Goal: Find specific page/section

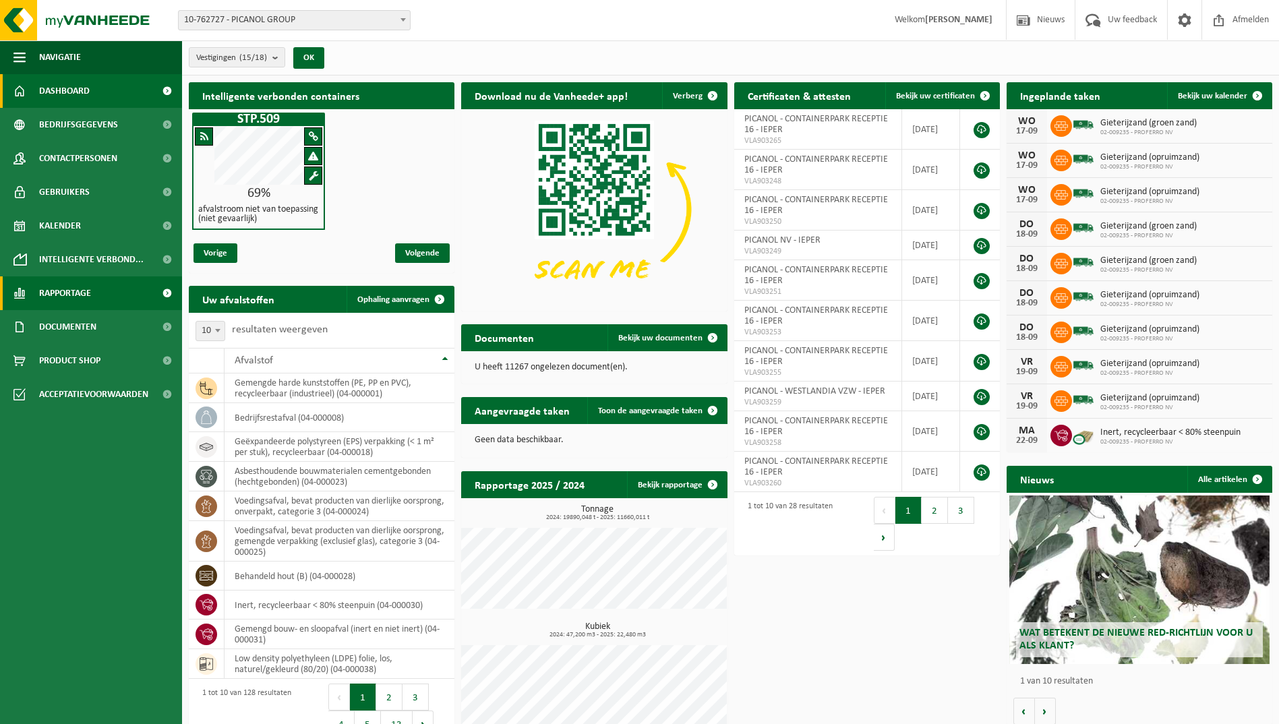
click at [81, 291] on span "Rapportage" at bounding box center [65, 294] width 52 height 34
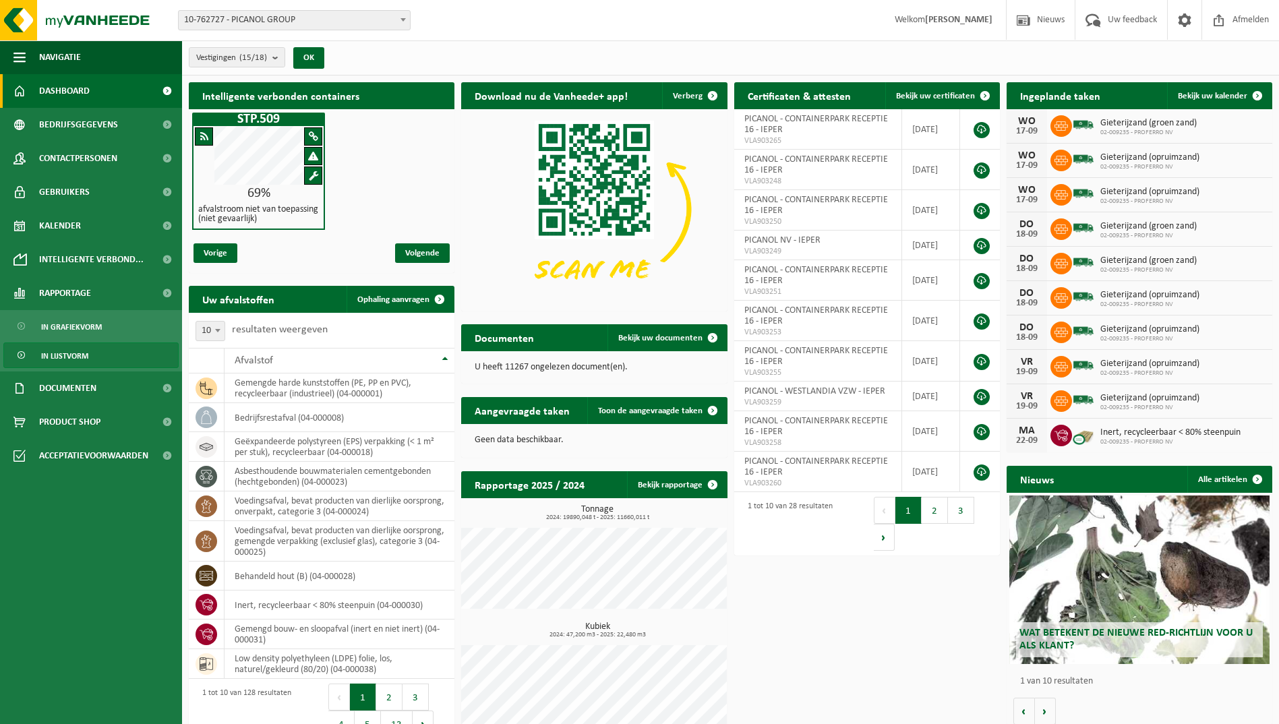
click at [68, 353] on span "In lijstvorm" at bounding box center [64, 356] width 47 height 26
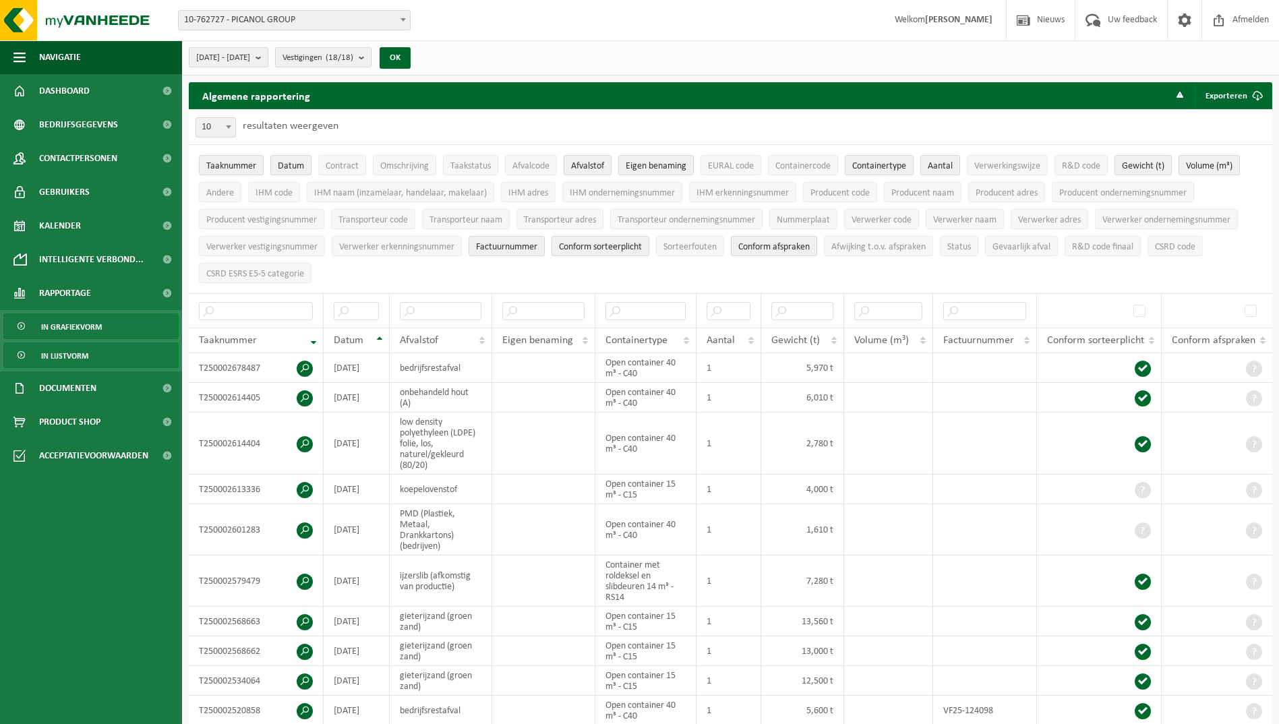
click at [68, 326] on span "In grafiekvorm" at bounding box center [71, 327] width 61 height 26
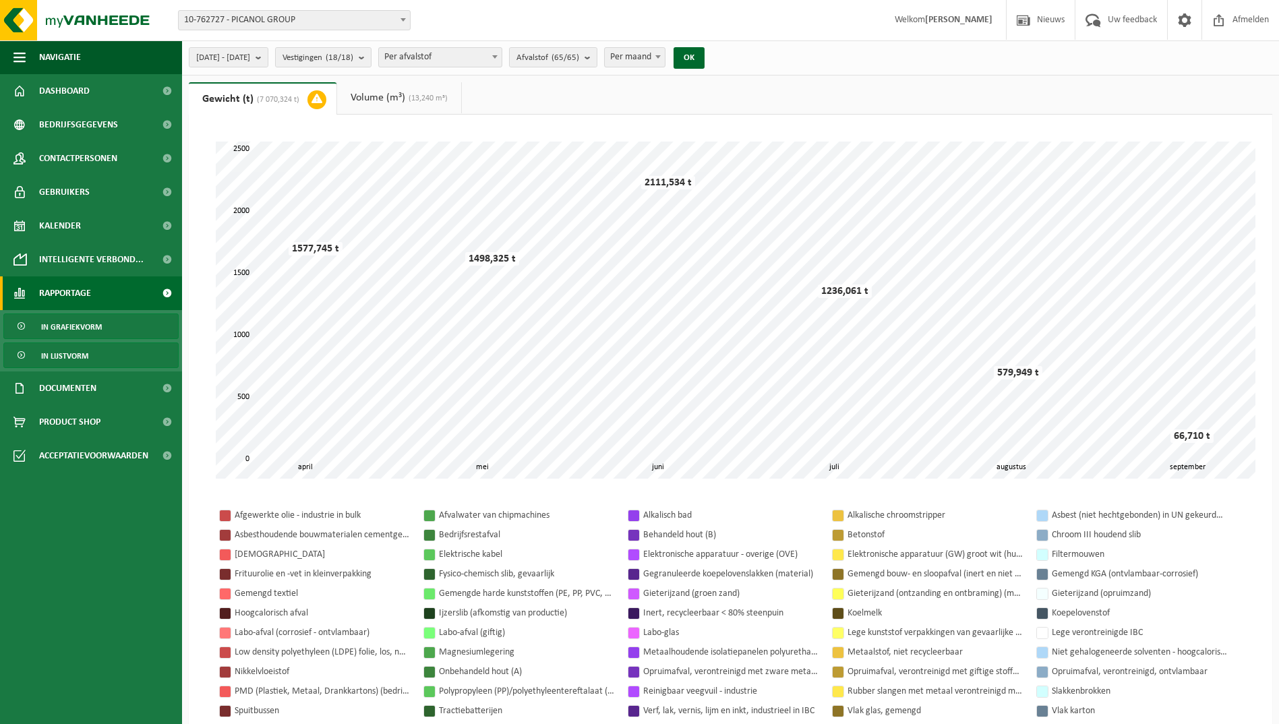
click at [74, 351] on span "In lijstvorm" at bounding box center [64, 356] width 47 height 26
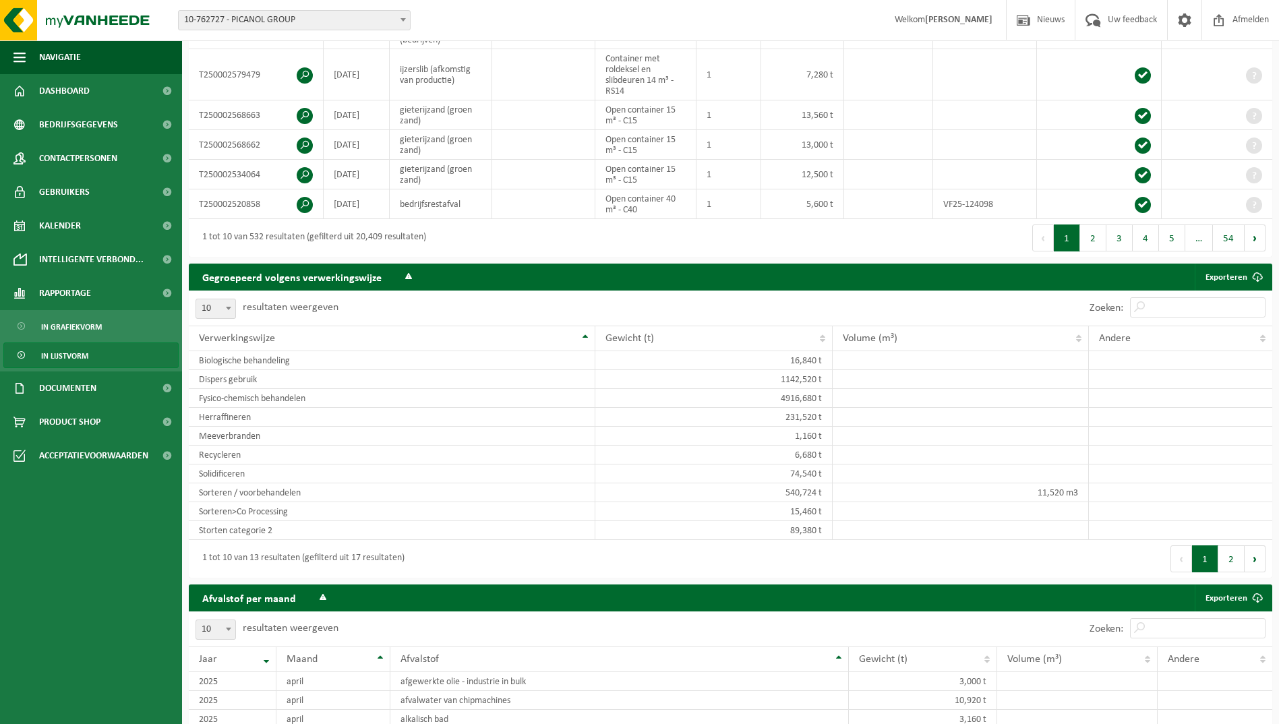
scroll to position [307, 0]
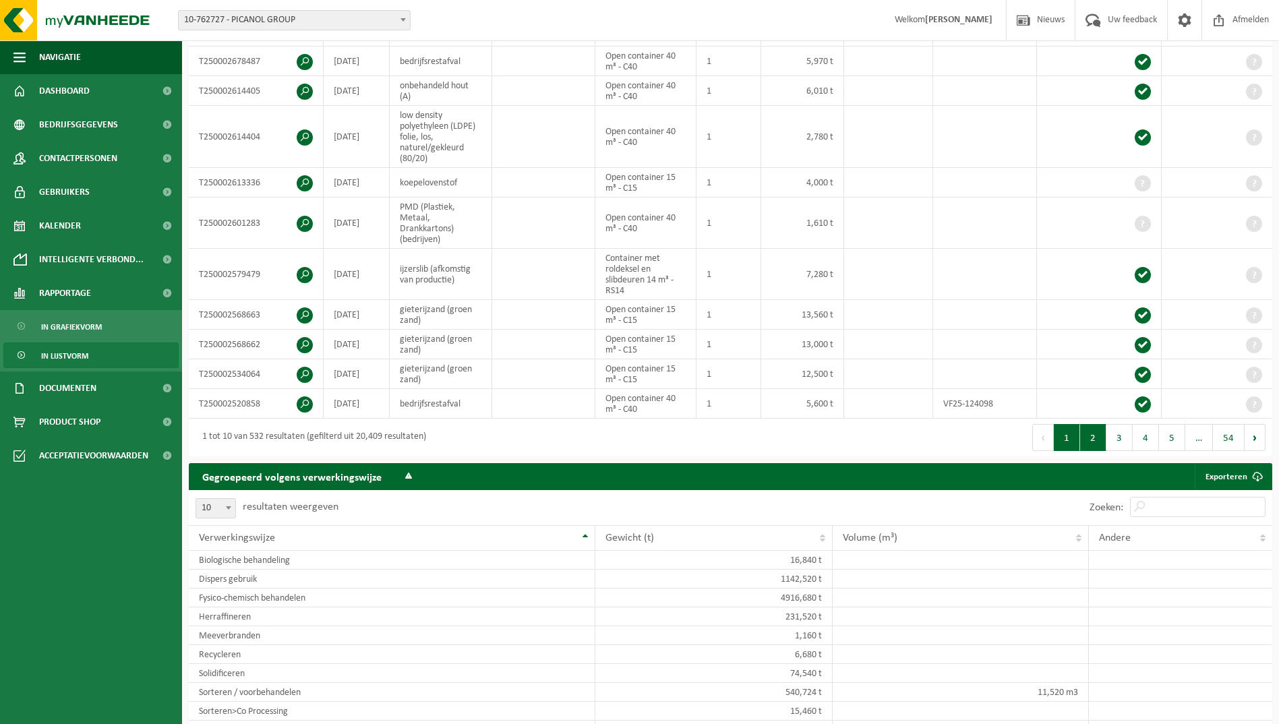
click at [1087, 441] on button "2" at bounding box center [1093, 437] width 26 height 27
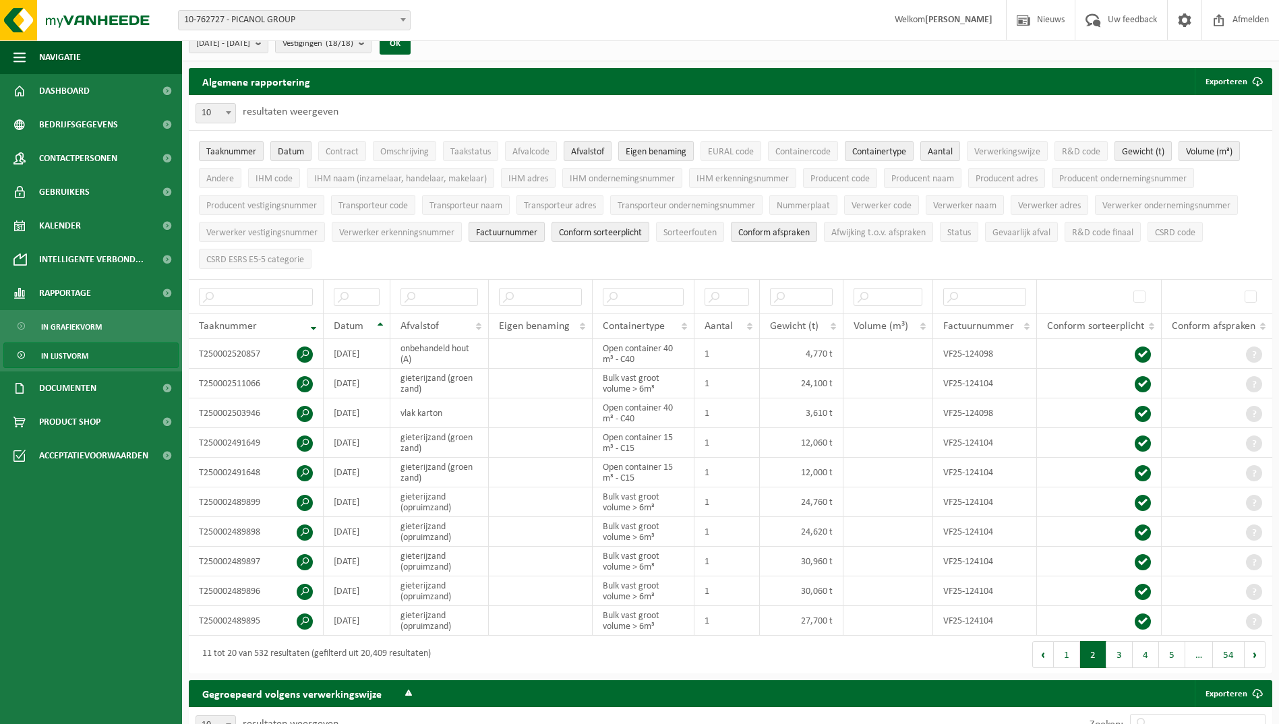
scroll to position [0, 0]
